Goal: Task Accomplishment & Management: Manage account settings

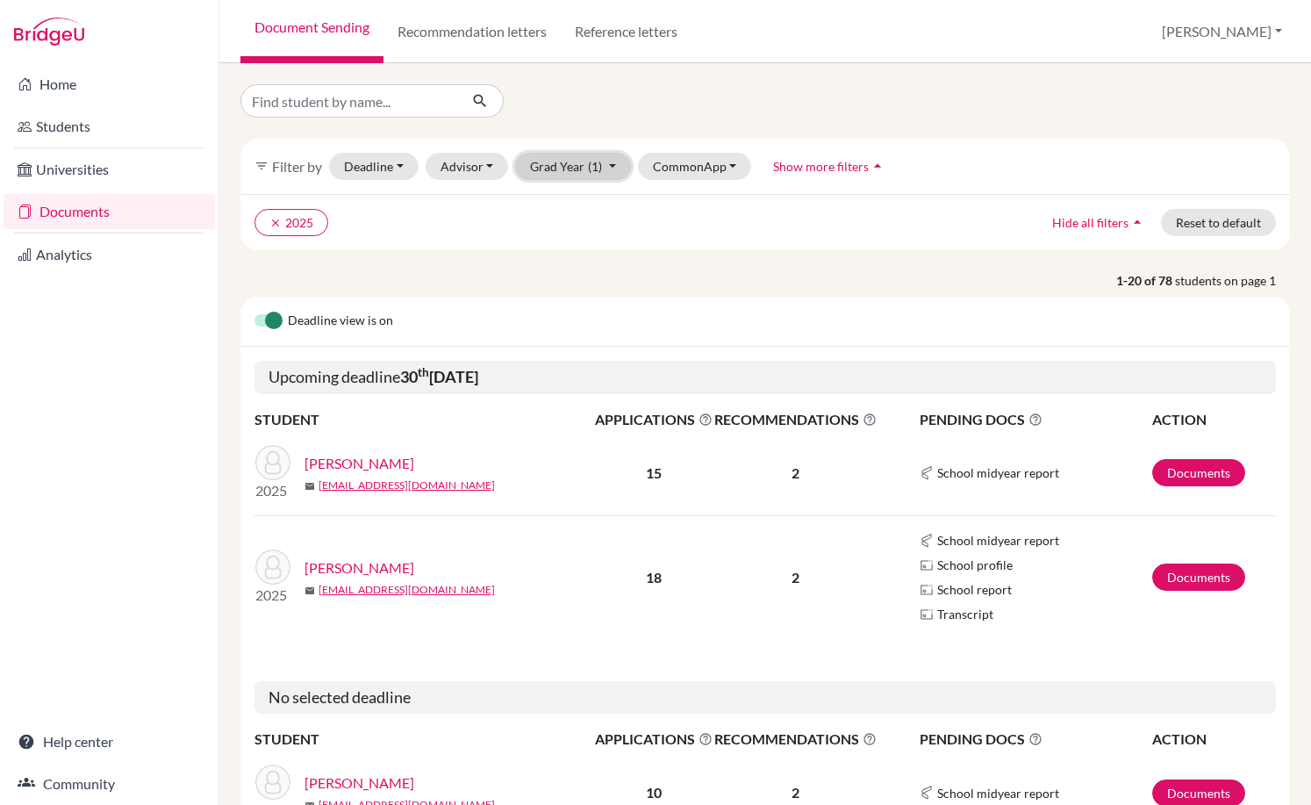
click at [550, 171] on button "Grad Year (1)" at bounding box center [573, 166] width 116 height 27
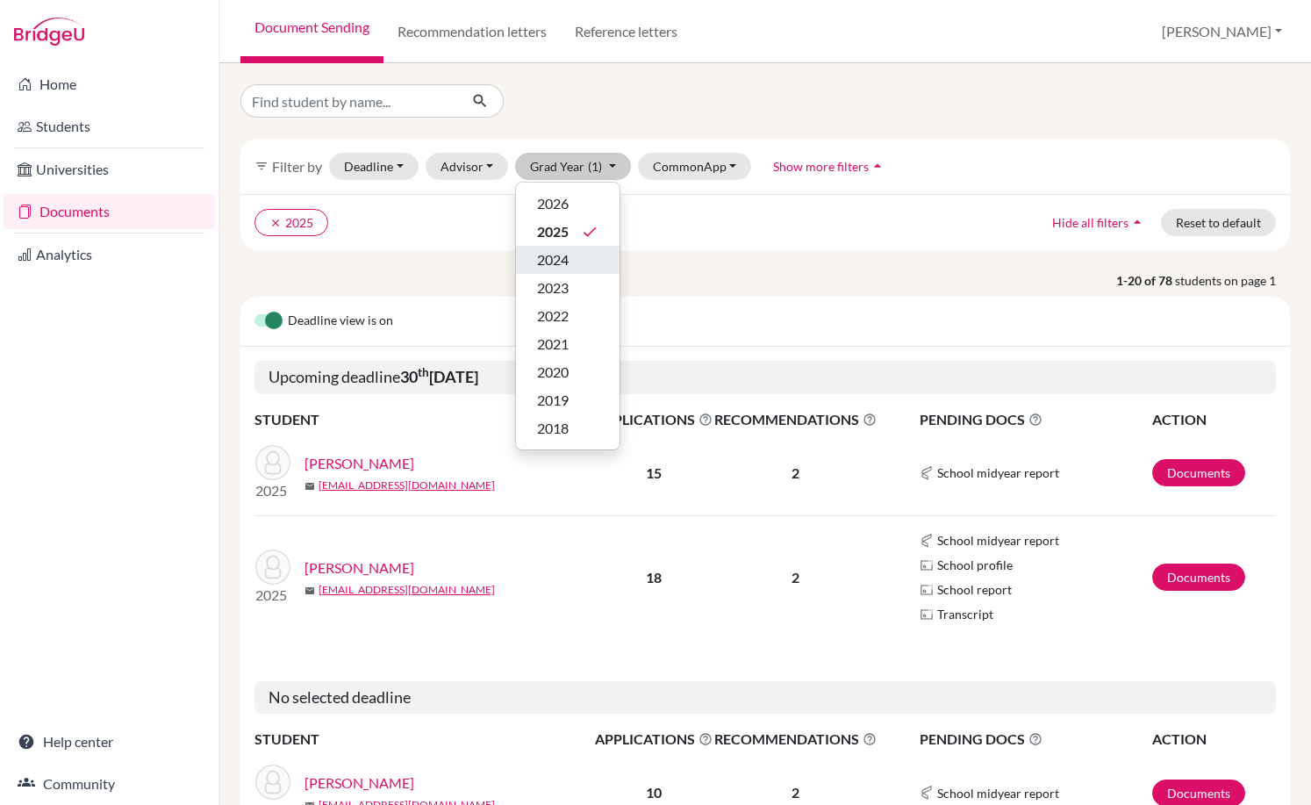
click at [566, 257] on span "2024" at bounding box center [553, 259] width 32 height 21
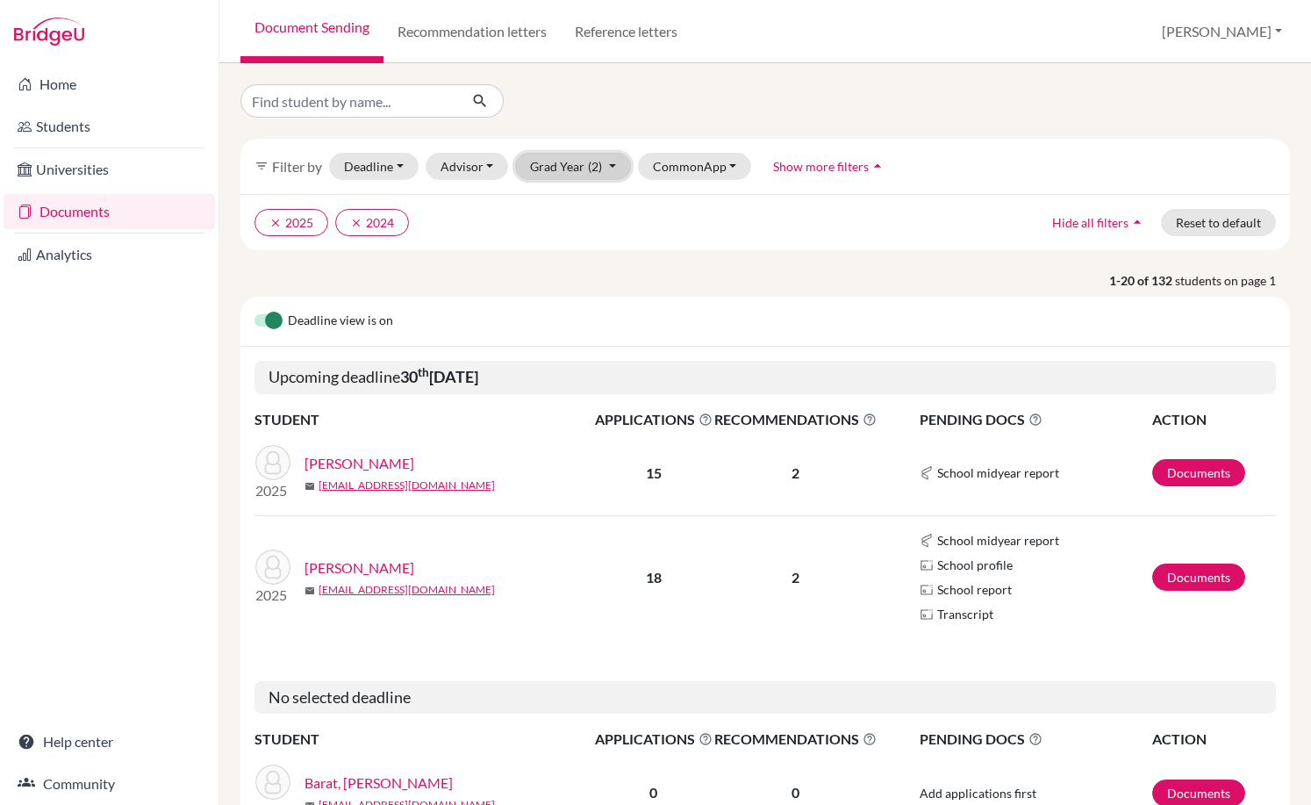
click at [579, 164] on button "Grad Year (2)" at bounding box center [573, 166] width 116 height 27
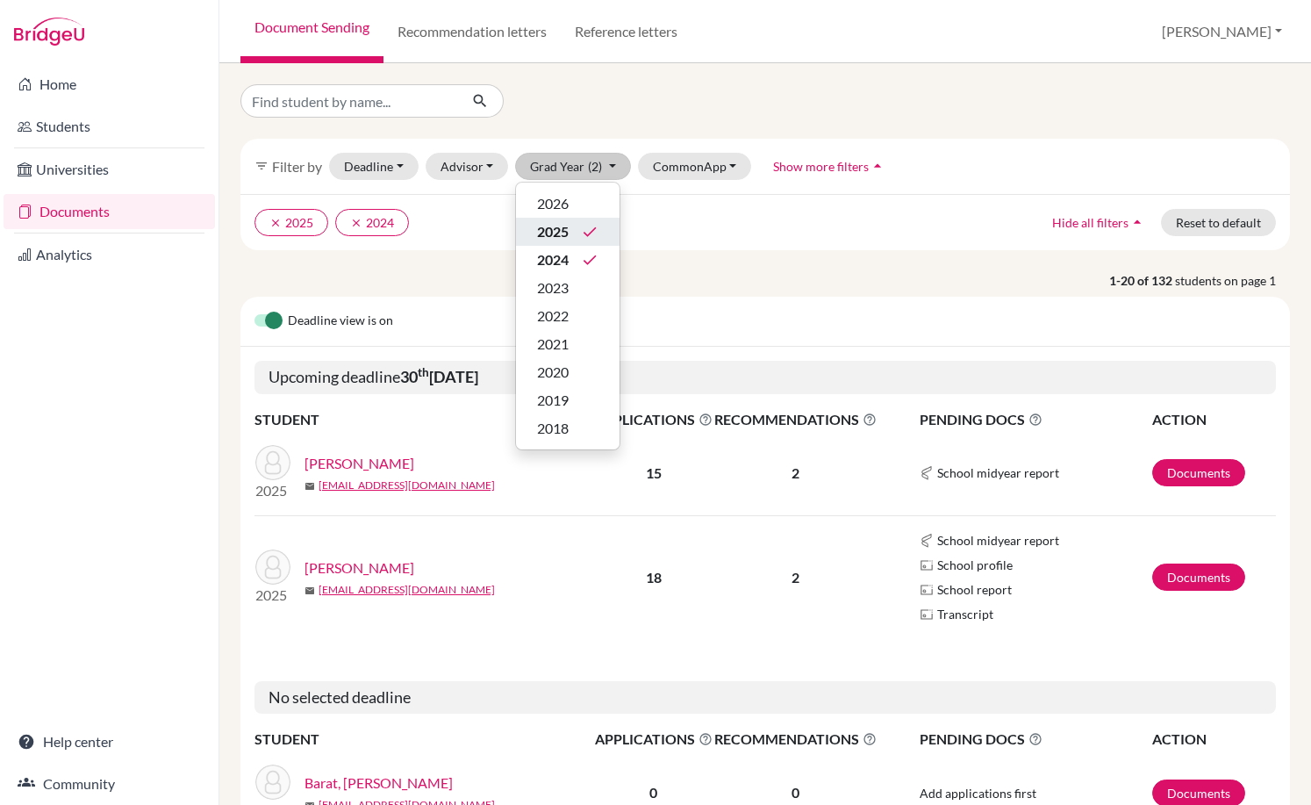
click at [575, 240] on div "2025 done" at bounding box center [567, 231] width 61 height 21
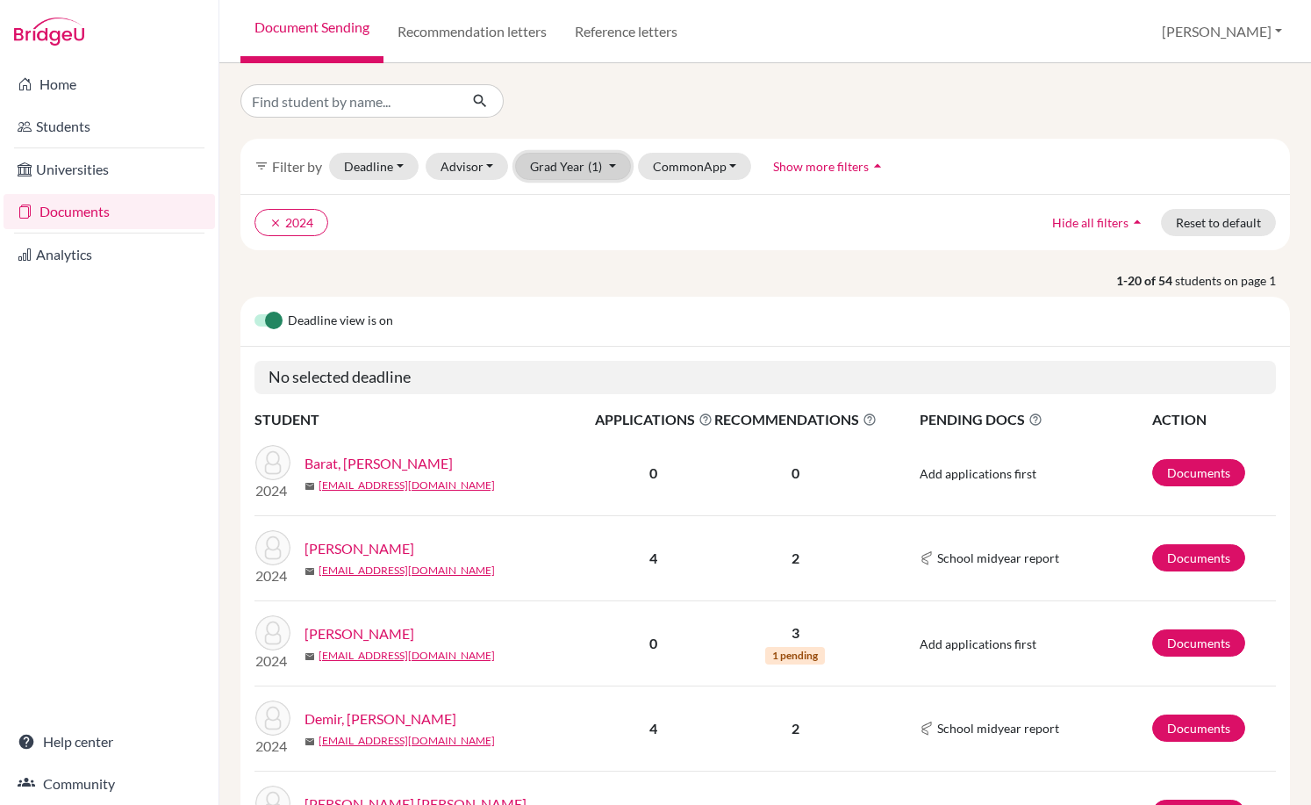
click at [595, 165] on span "(1)" at bounding box center [595, 166] width 14 height 15
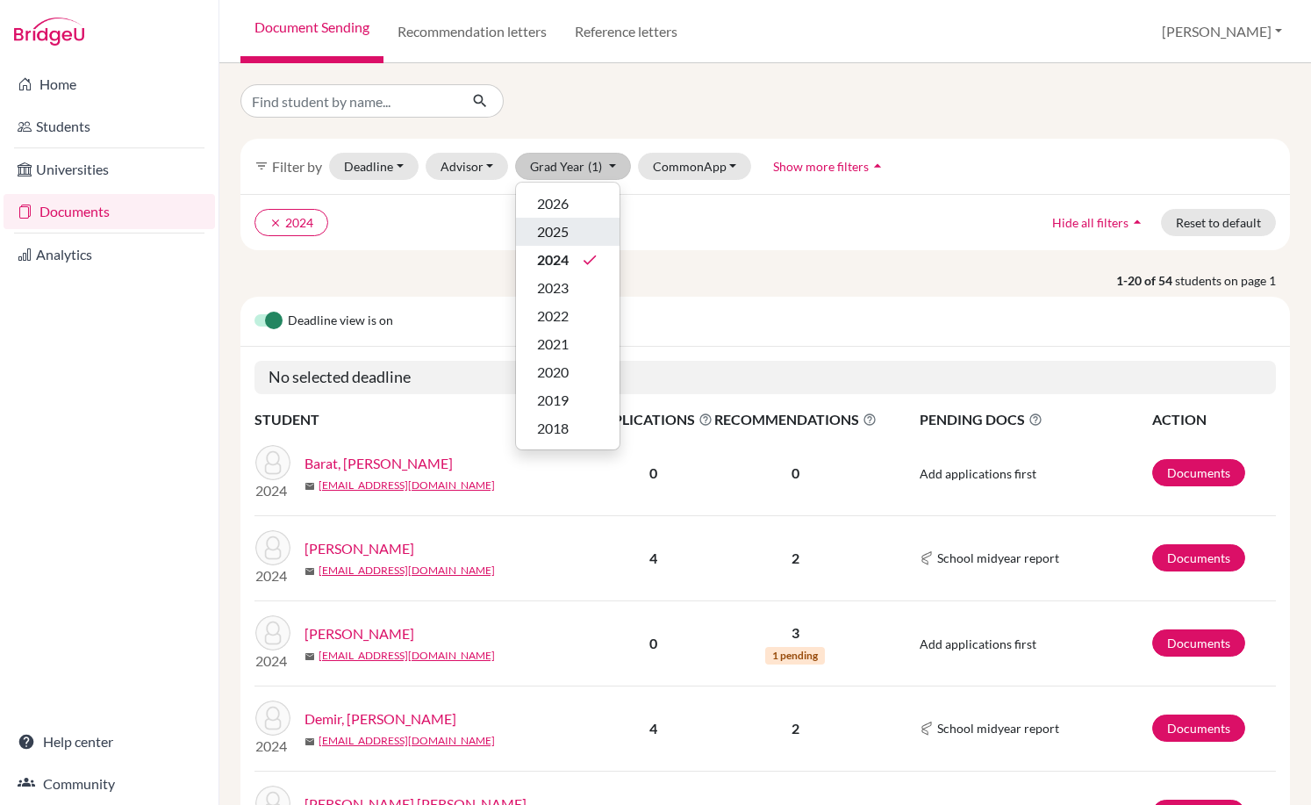
click at [582, 233] on div "2025" at bounding box center [567, 231] width 61 height 21
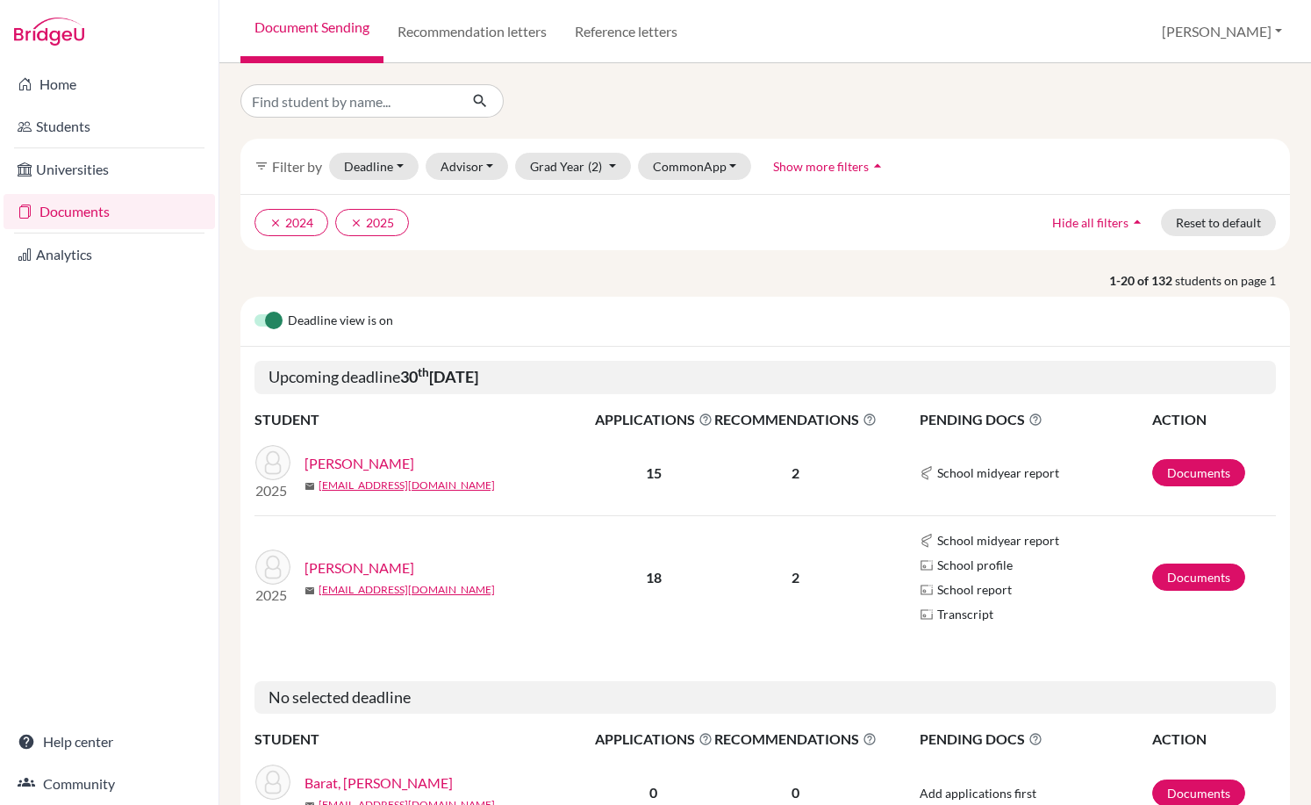
click at [582, 180] on div "filter_list Filter by Deadline - Select a date range Or double click for a sing…" at bounding box center [764, 166] width 1049 height 55
click at [588, 166] on span "(2)" at bounding box center [595, 166] width 14 height 15
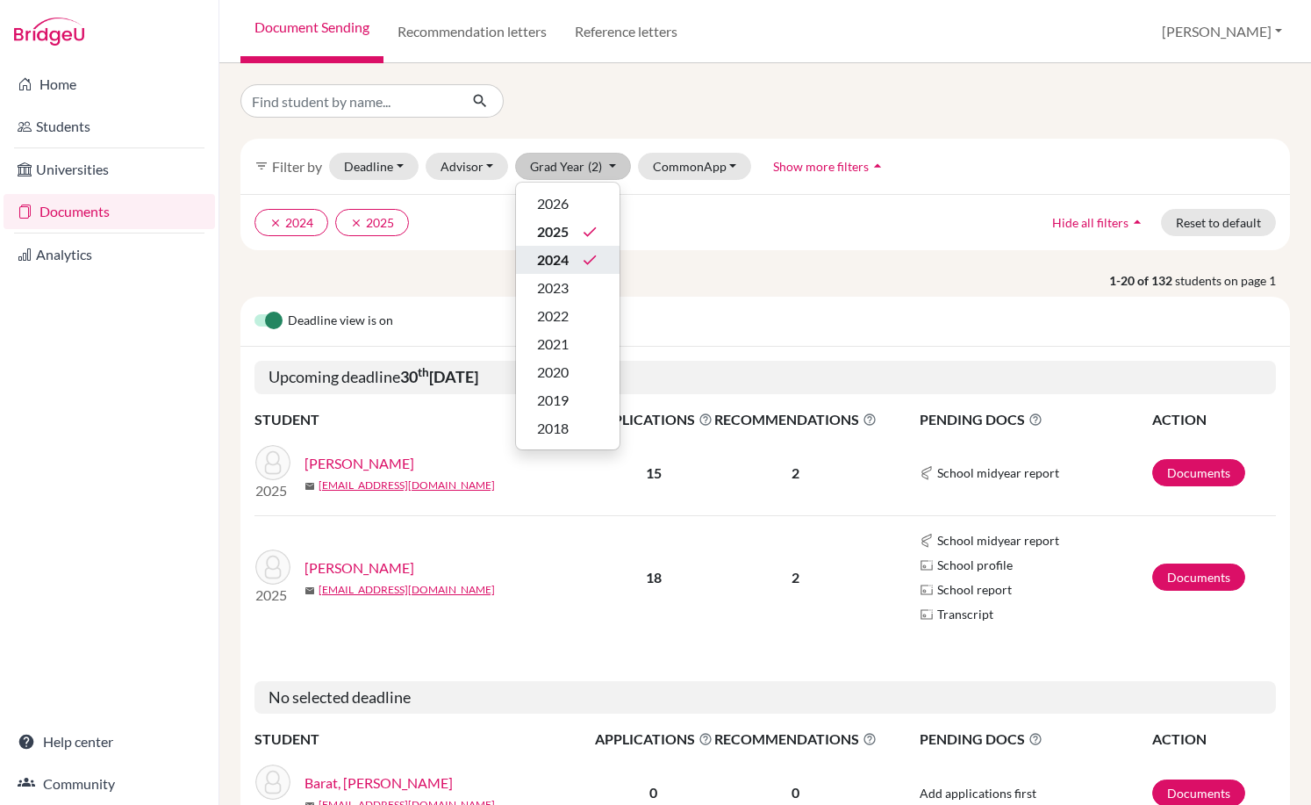
click at [598, 254] on button "2024 done" at bounding box center [568, 260] width 104 height 28
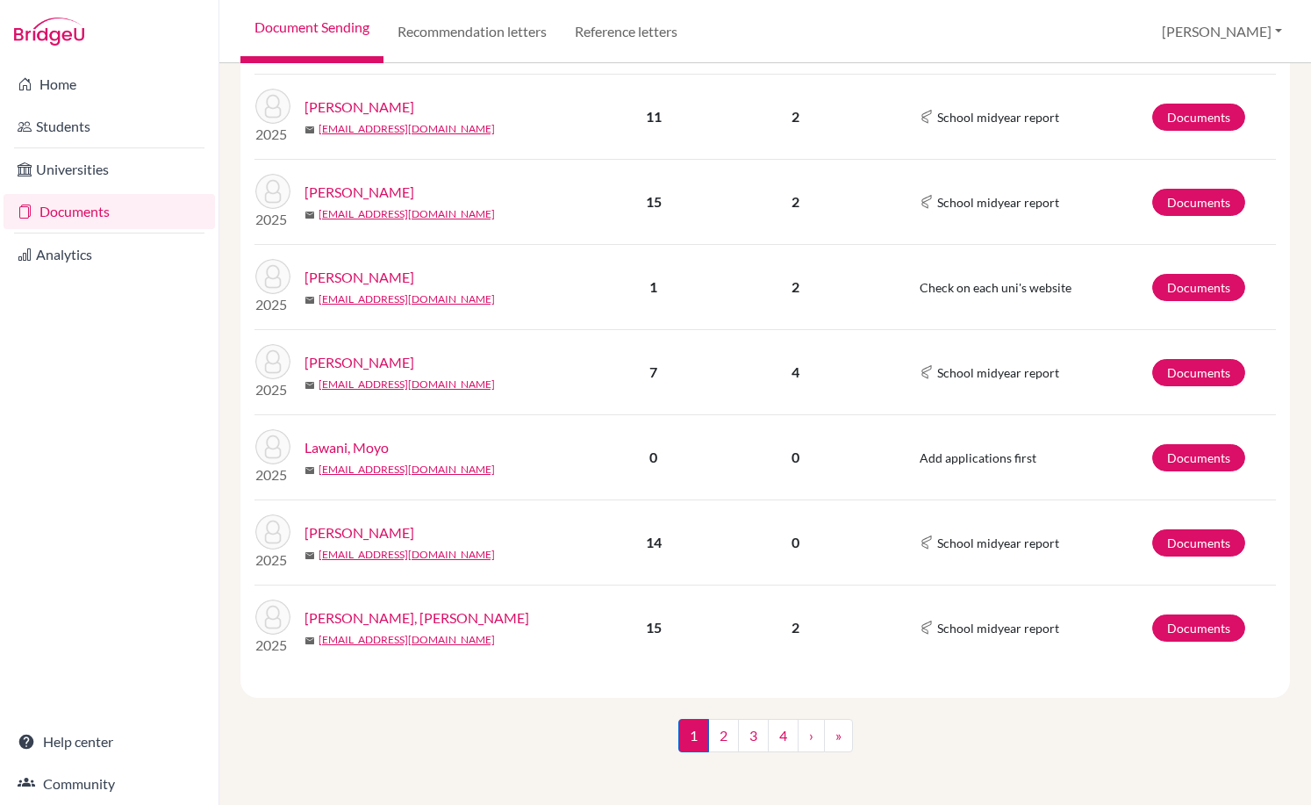
scroll to position [1629, 0]
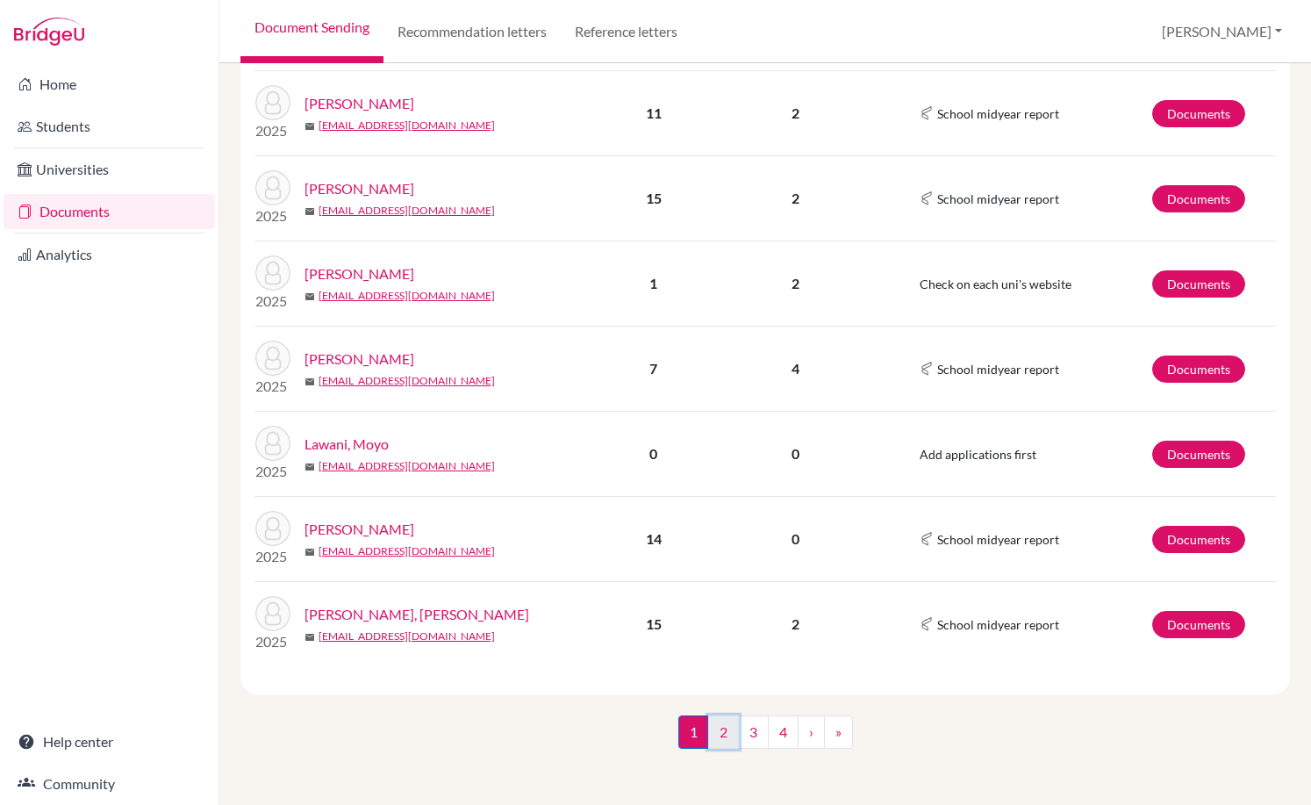
click at [714, 731] on link "2" at bounding box center [723, 731] width 31 height 33
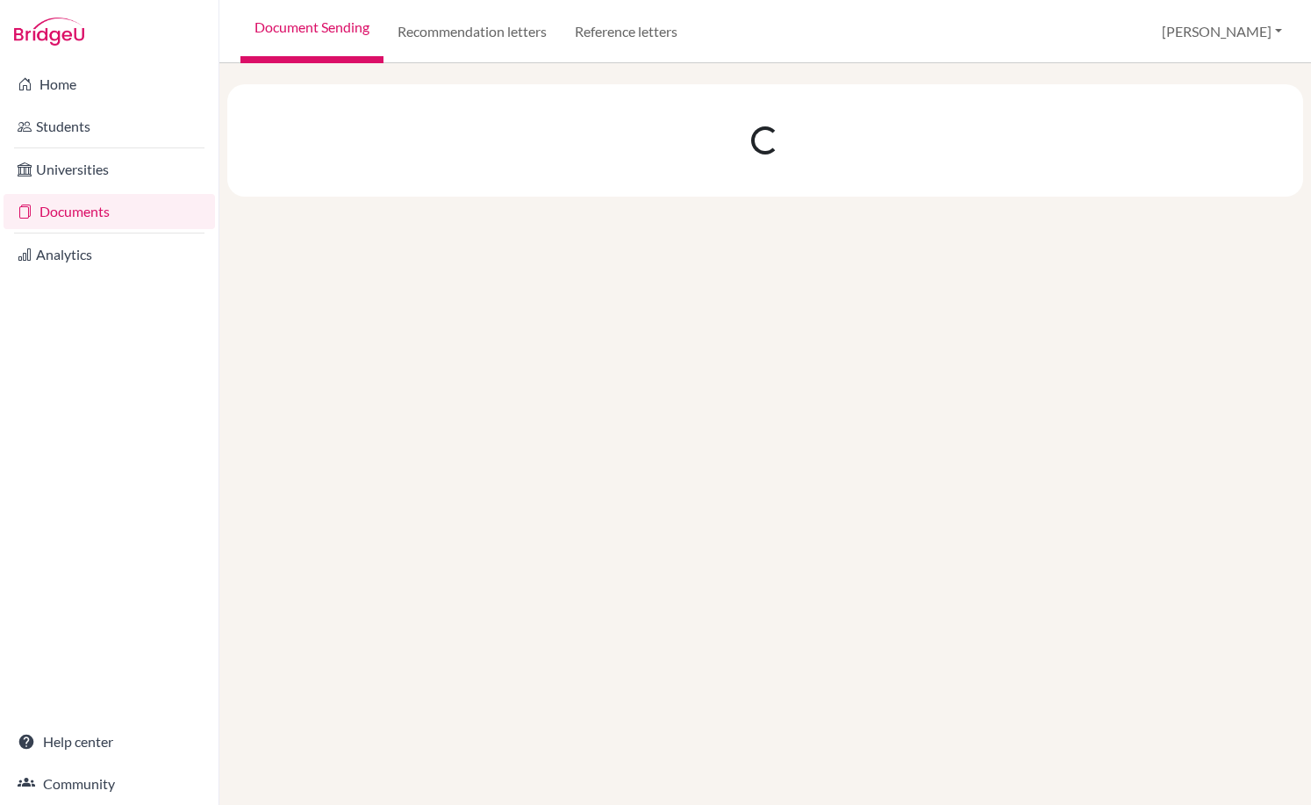
scroll to position [0, 0]
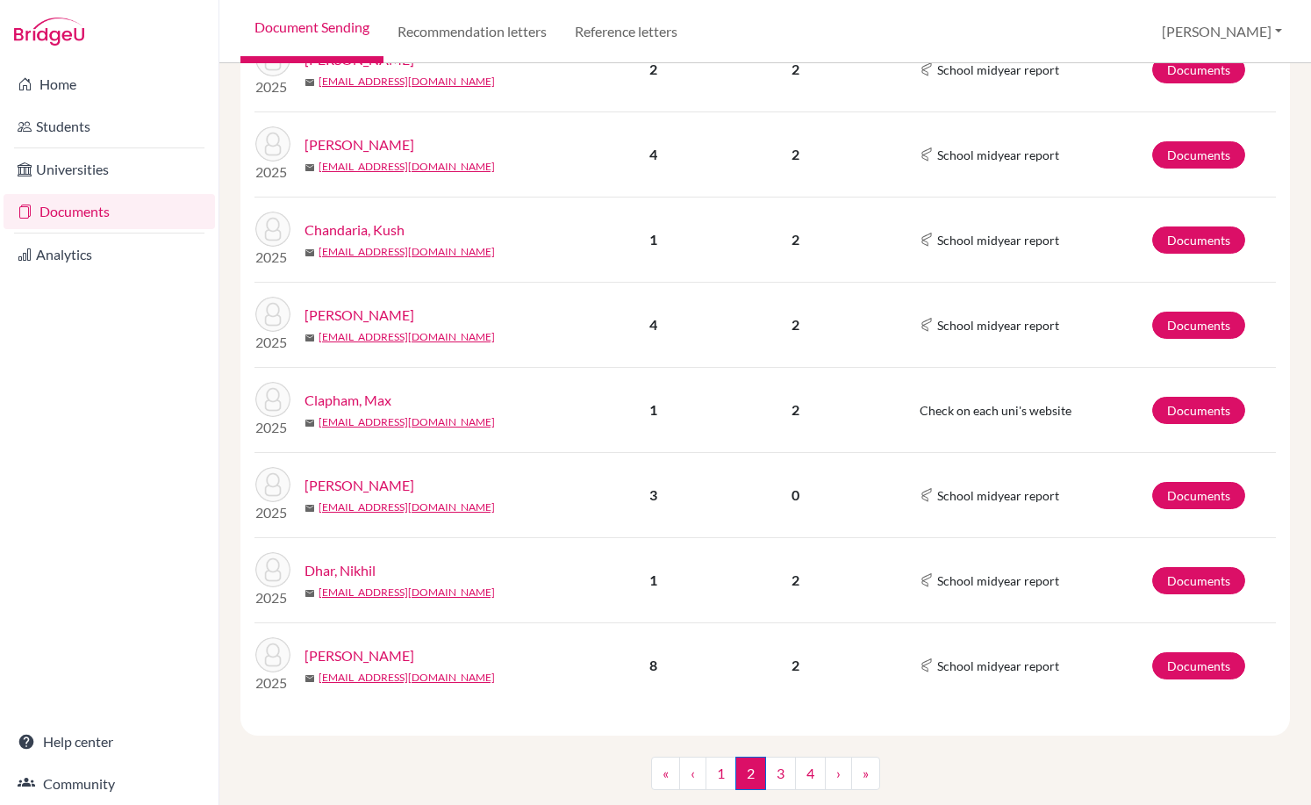
scroll to position [1577, 0]
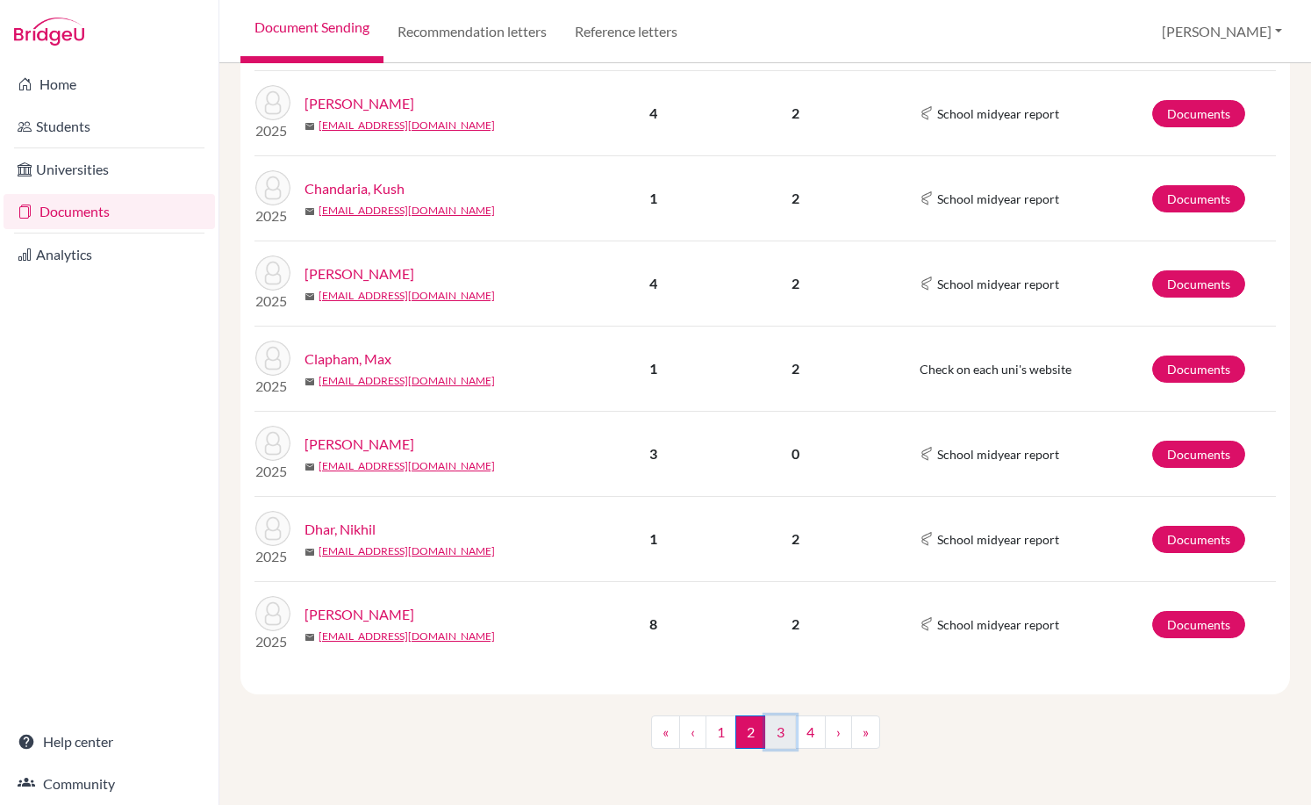
click at [766, 726] on link "3" at bounding box center [780, 731] width 31 height 33
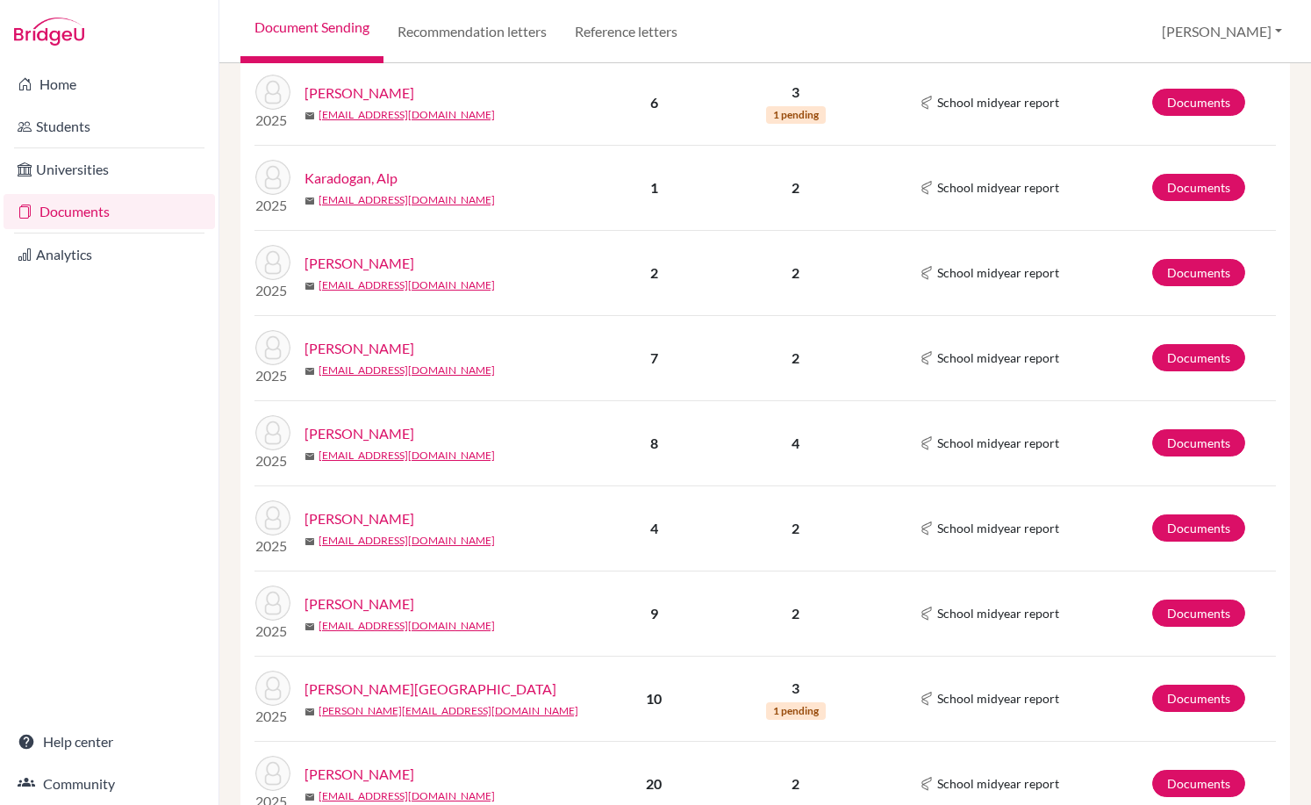
scroll to position [1053, 0]
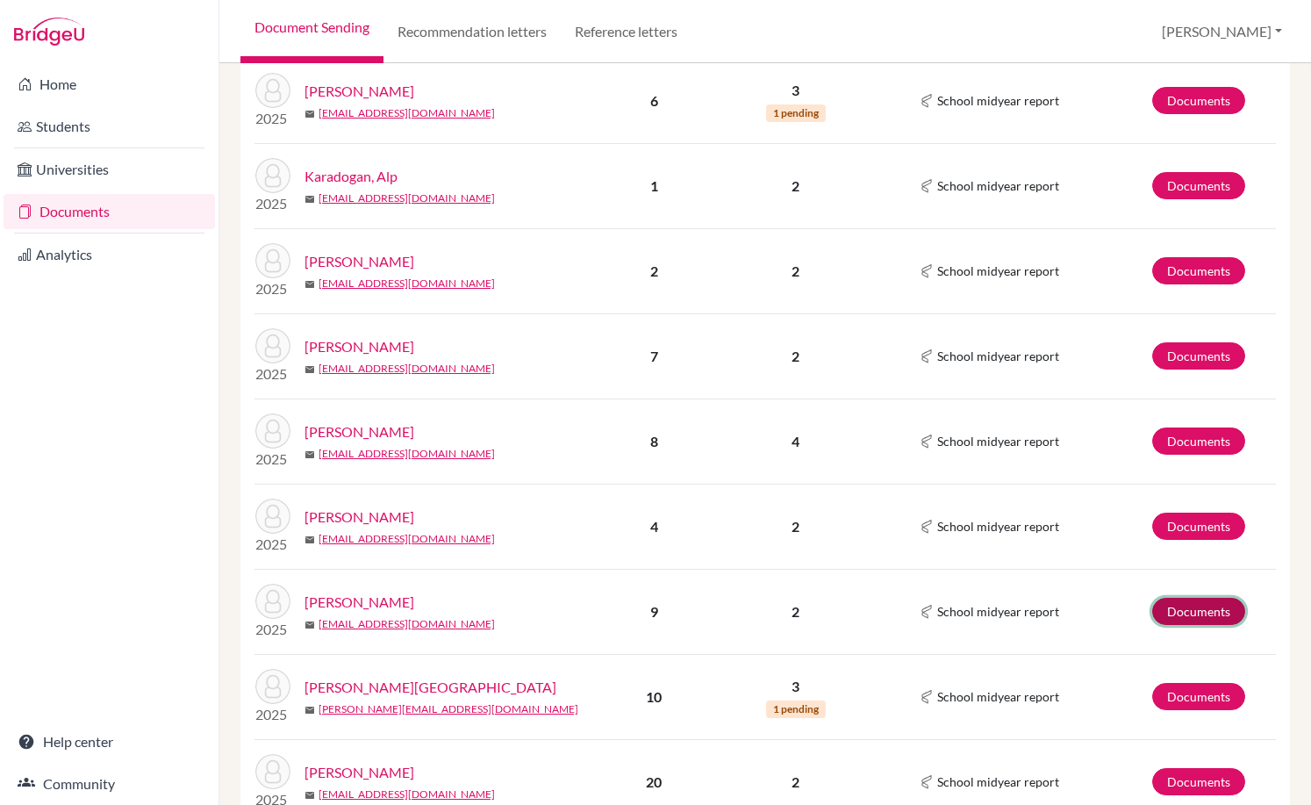
click at [1186, 619] on link "Documents" at bounding box center [1198, 611] width 93 height 27
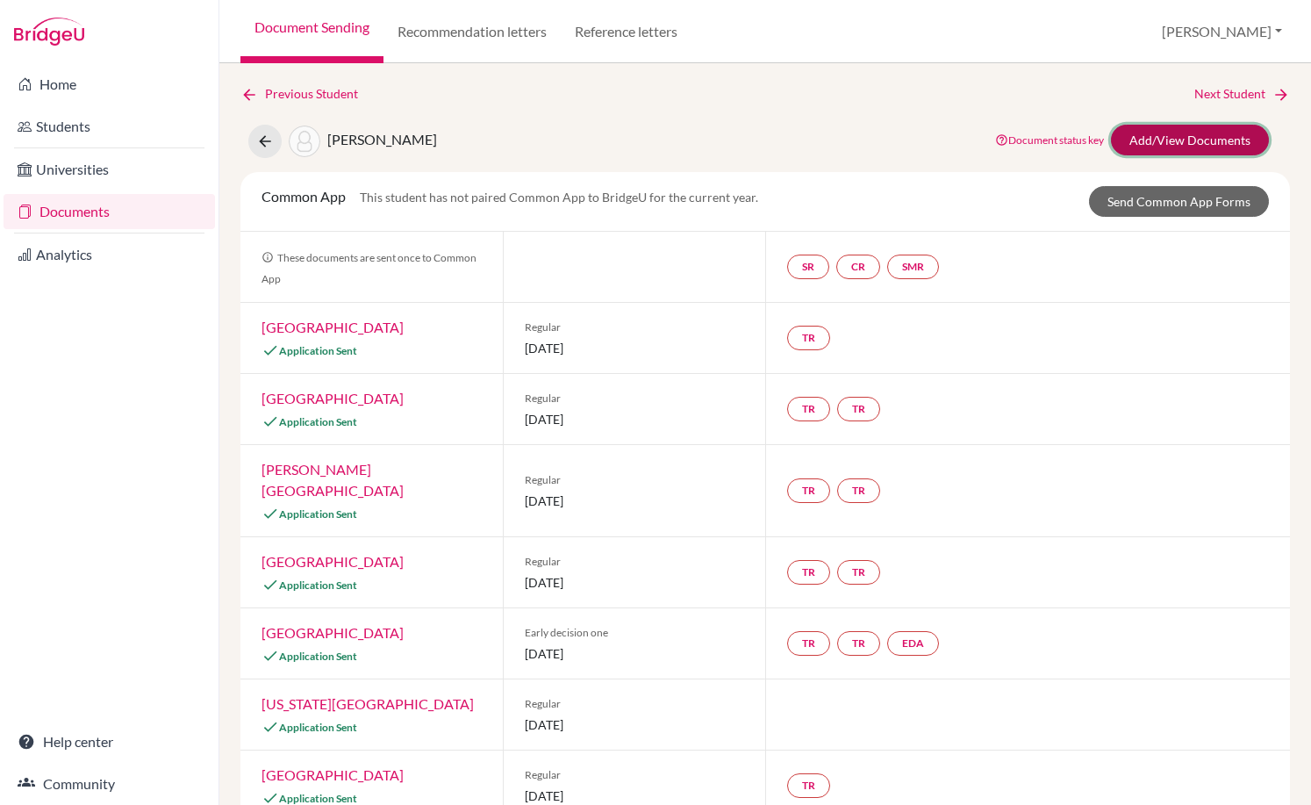
click at [1125, 136] on link "Add/View Documents" at bounding box center [1190, 140] width 158 height 31
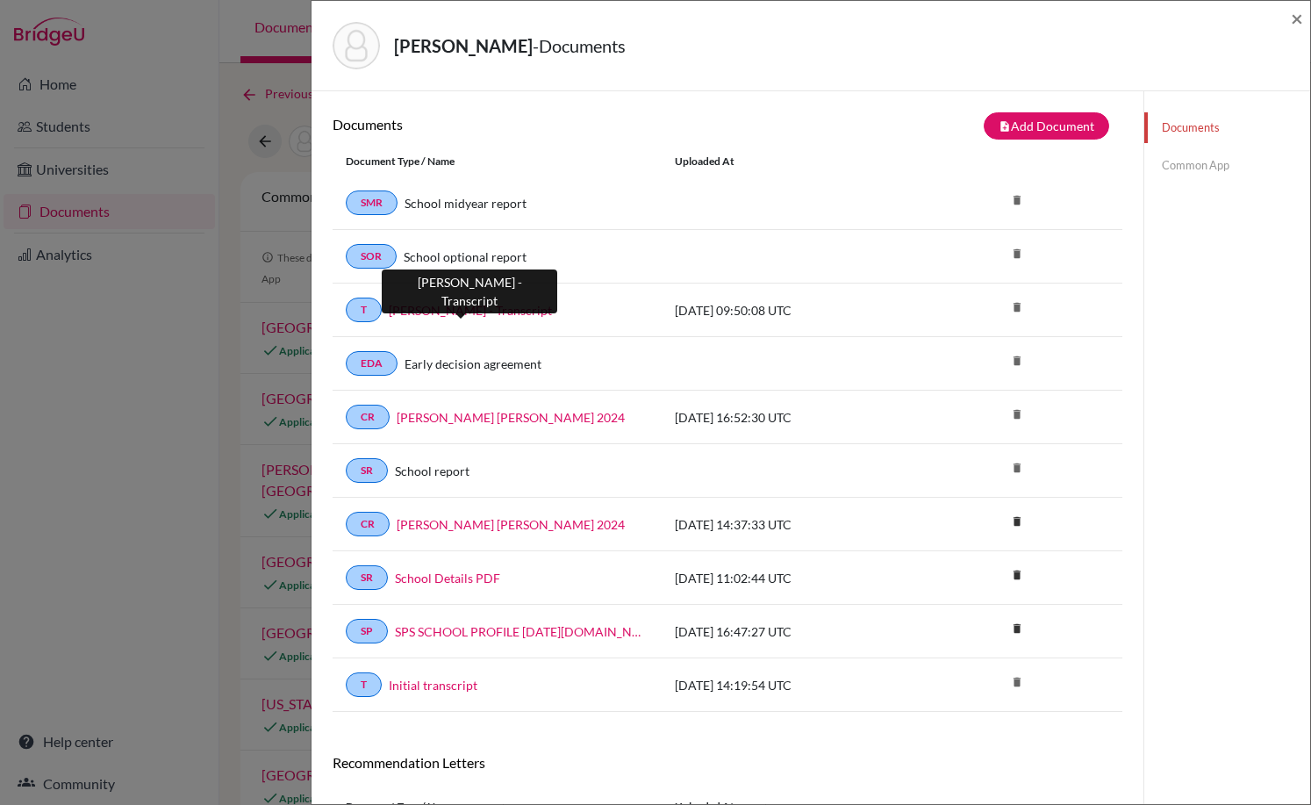
click at [512, 316] on link "[PERSON_NAME] - Transcript" at bounding box center [470, 310] width 163 height 18
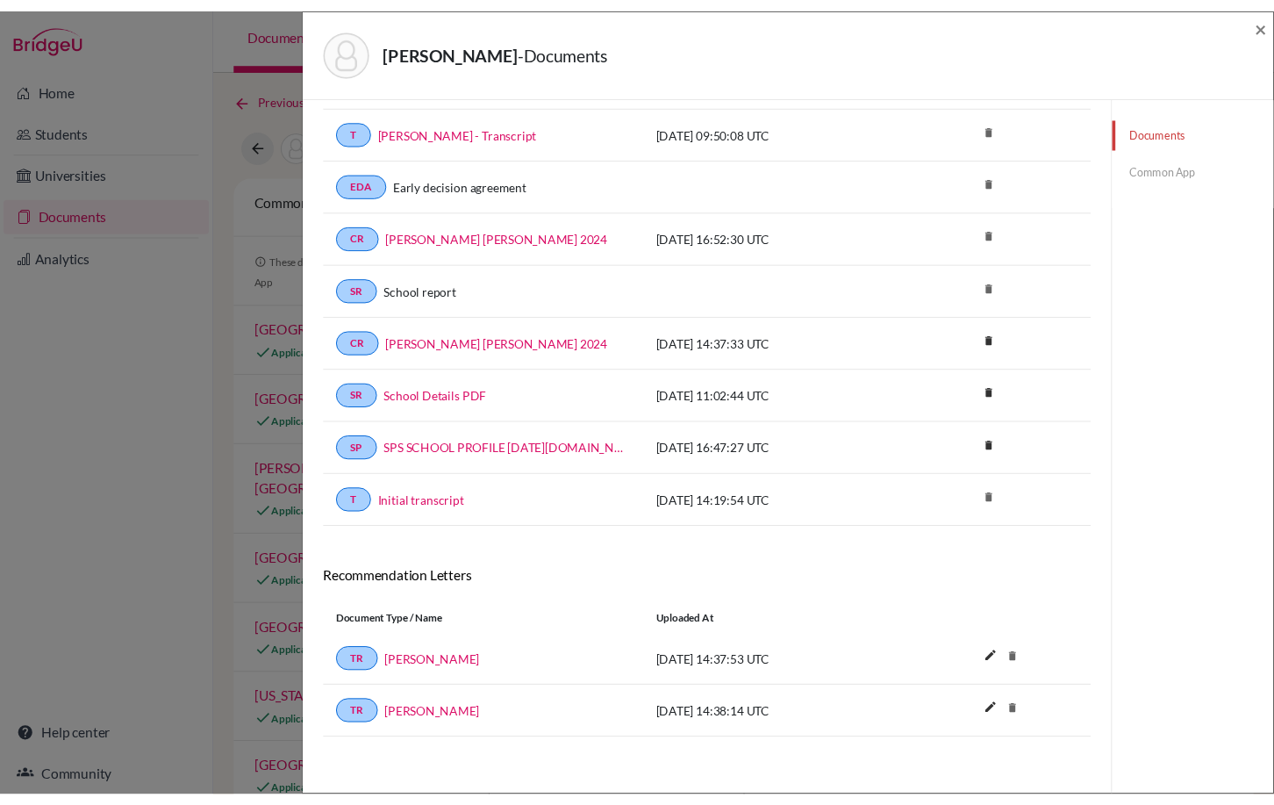
scroll to position [188, 0]
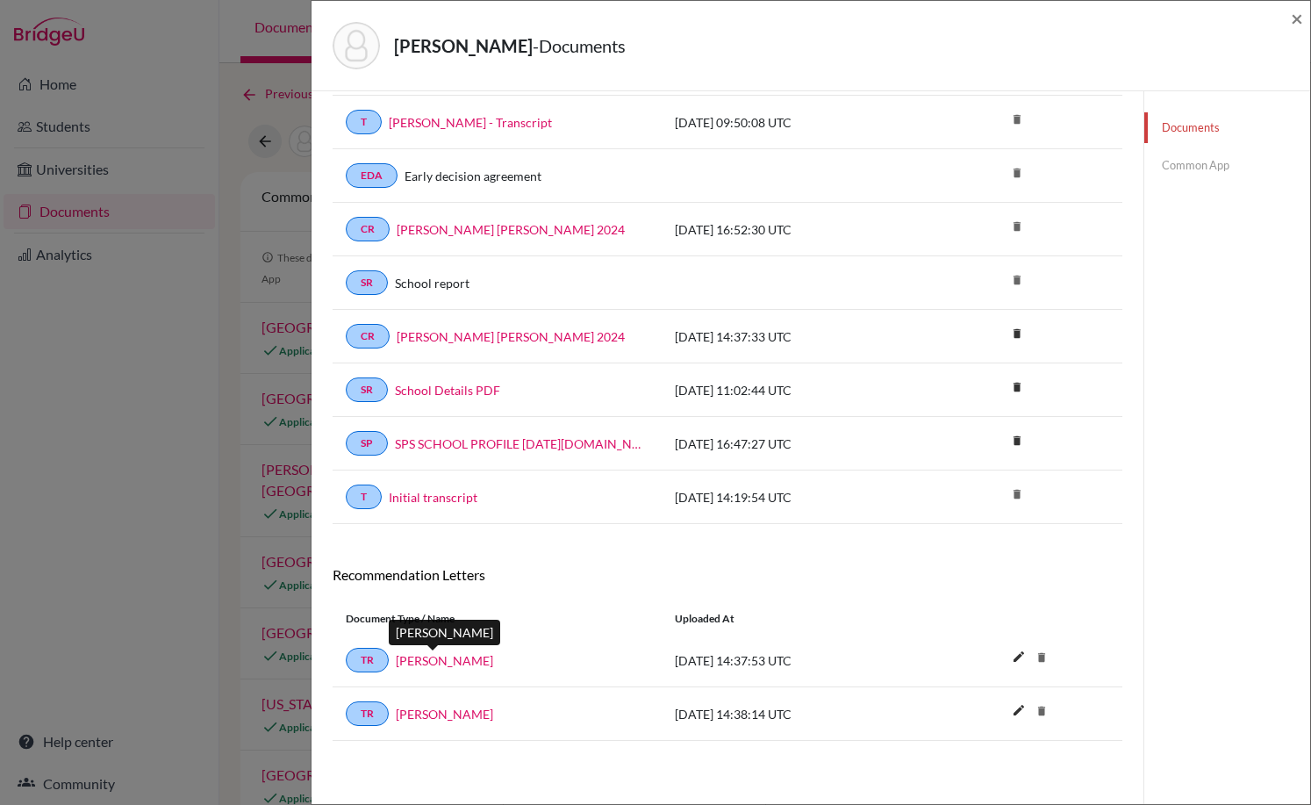
click at [449, 656] on link "[PERSON_NAME]" at bounding box center [444, 660] width 97 height 18
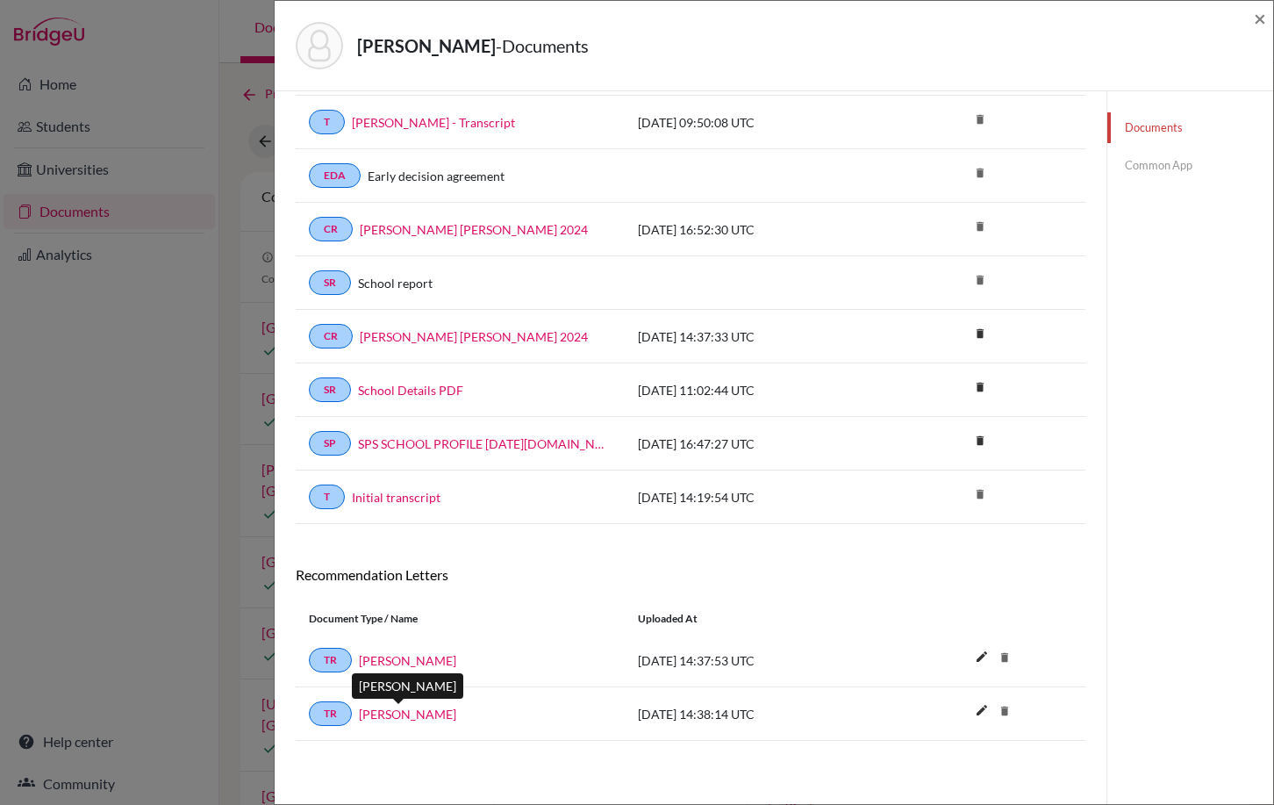
click at [390, 715] on link "[PERSON_NAME]" at bounding box center [407, 714] width 97 height 18
click at [379, 493] on link "Initial transcript" at bounding box center [396, 497] width 89 height 18
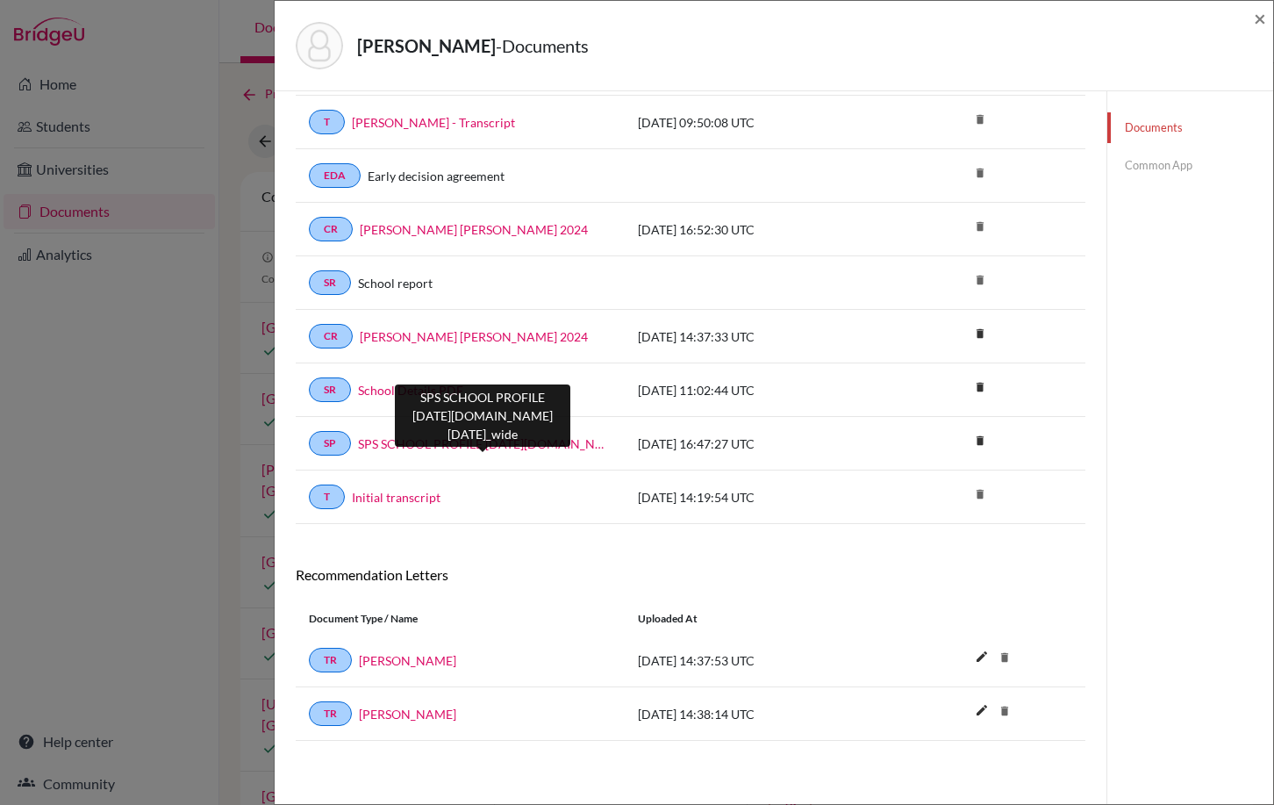
click at [428, 448] on link "SPS SCHOOL PROFILE [DATE][DOMAIN_NAME][DATE]_wide" at bounding box center [485, 443] width 254 height 18
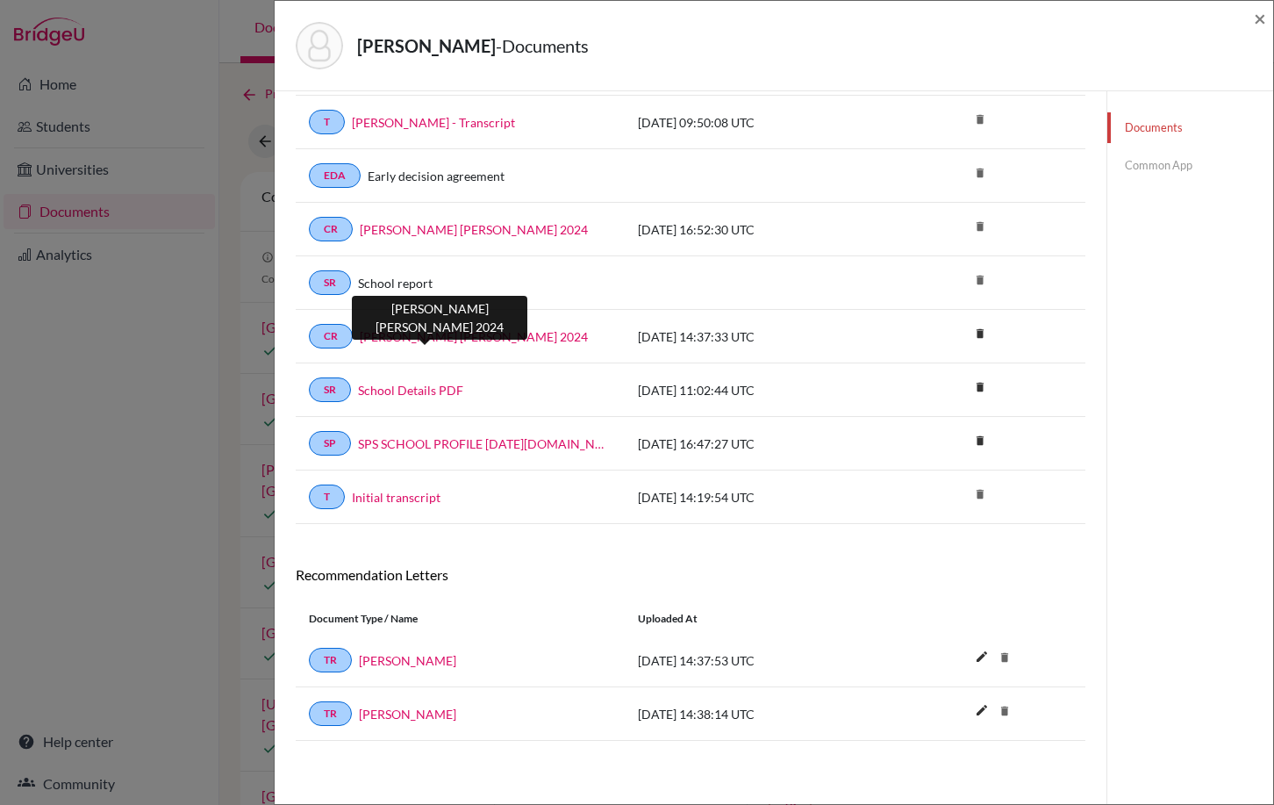
click at [449, 335] on link "[PERSON_NAME] [PERSON_NAME] 2024" at bounding box center [474, 336] width 228 height 18
